Goal: Transaction & Acquisition: Purchase product/service

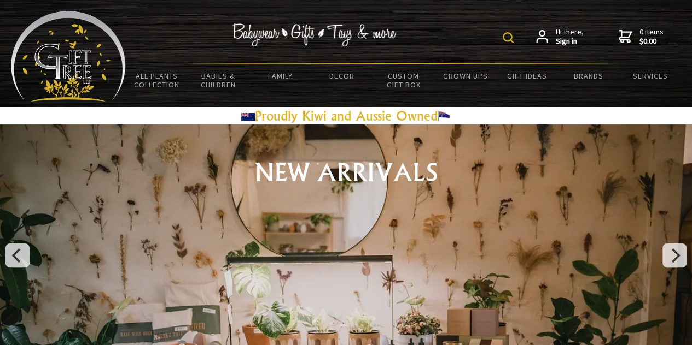
click at [505, 39] on img at bounding box center [507, 37] width 11 height 11
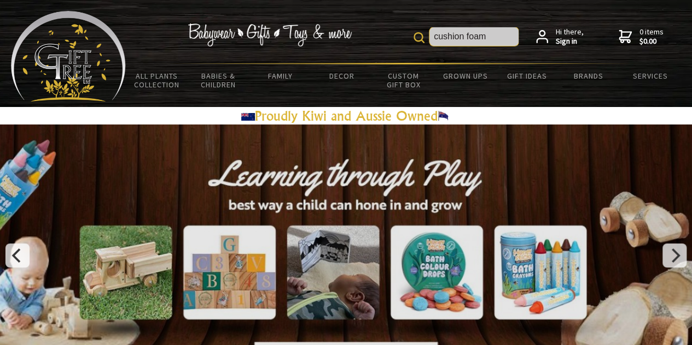
type input "cushion foam"
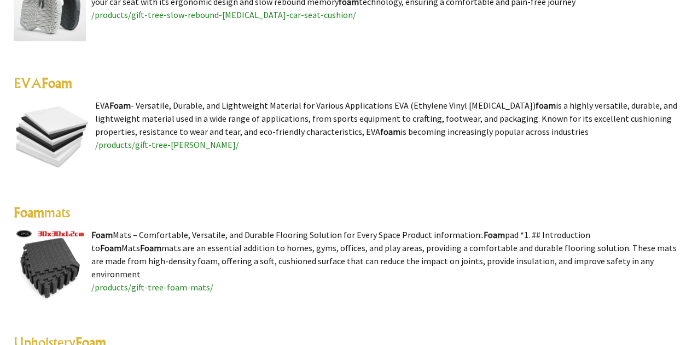
scroll to position [530, 0]
click at [144, 144] on span "/products/gift-tree-eva-foam/" at bounding box center [167, 145] width 144 height 11
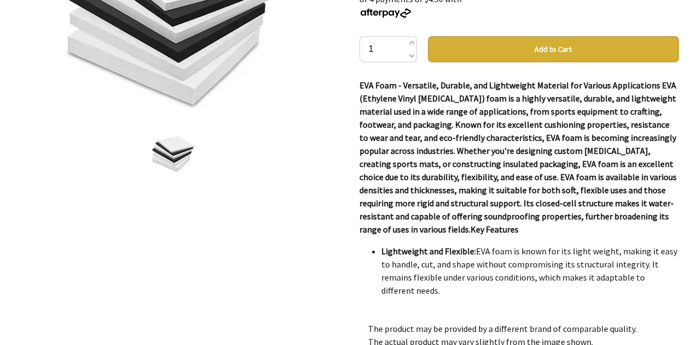
scroll to position [249, 0]
